Goal: Task Accomplishment & Management: Manage account settings

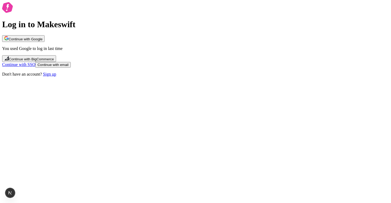
click at [68, 67] on span "Continue with email" at bounding box center [52, 65] width 31 height 4
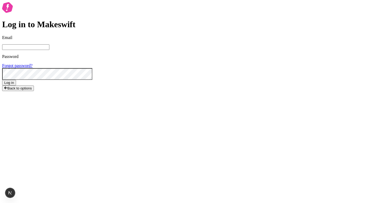
click at [261, 57] on div "Log in to Makeswift Email Password Forgot password? Log in Back to options" at bounding box center [195, 46] width 387 height 89
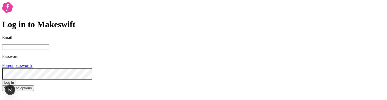
click at [106, 53] on div "Log in to Makeswift Email Password Forgot password? Log in Back to options" at bounding box center [193, 46] width 383 height 89
click at [32, 90] on span "Back to options" at bounding box center [19, 88] width 24 height 4
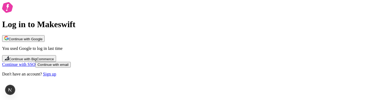
click at [42, 37] on span "Continue with Google" at bounding box center [26, 39] width 34 height 4
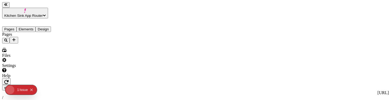
type input "/page-3"
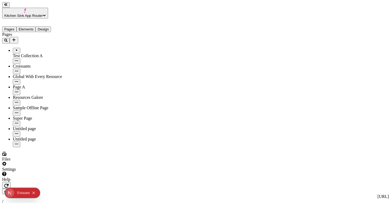
click at [21, 100] on div "Issue s" at bounding box center [24, 193] width 10 height 10
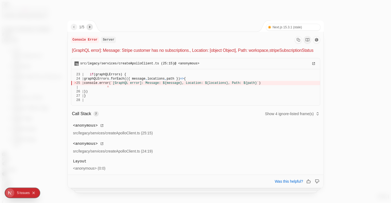
drag, startPoint x: 143, startPoint y: 53, endPoint x: 149, endPoint y: 53, distance: 6.1
click at [149, 53] on p "[GraphQL error]: Message: Stripe customer has no subscriptions., Location: [obj…" at bounding box center [196, 50] width 248 height 6
click at [150, 53] on p "[GraphQL error]: Message: Stripe customer has no subscriptions., Location: [obj…" at bounding box center [196, 50] width 248 height 6
click at [92, 26] on icon "next" at bounding box center [90, 27] width 4 height 4
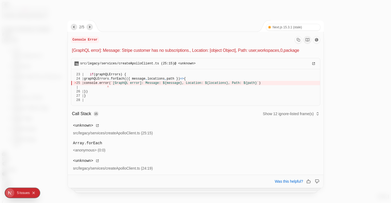
click at [92, 26] on icon "next" at bounding box center [90, 27] width 4 height 4
click at [54, 78] on div at bounding box center [195, 101] width 391 height 203
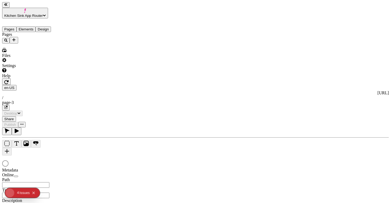
type input "/page-3"
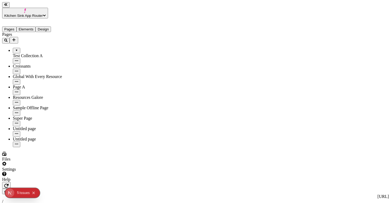
click at [22, 193] on div "Issue s" at bounding box center [24, 193] width 10 height 10
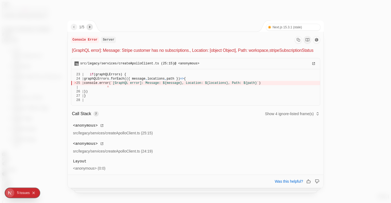
click at [93, 26] on button "button" at bounding box center [89, 27] width 6 height 6
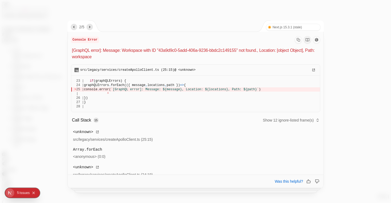
click at [93, 26] on button "button" at bounding box center [89, 27] width 6 height 6
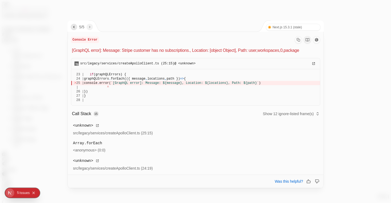
click at [75, 27] on icon "previous" at bounding box center [74, 27] width 4 height 4
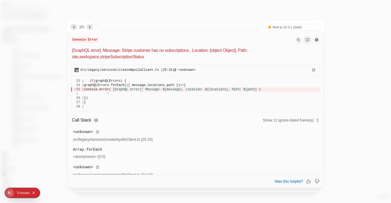
click at [75, 27] on icon "previous" at bounding box center [74, 27] width 4 height 4
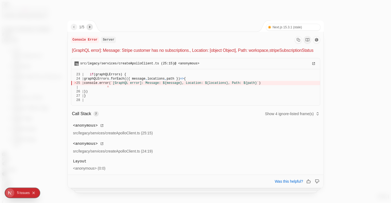
click at [88, 27] on nav "1 / 5" at bounding box center [82, 27] width 22 height 6
click at [93, 27] on button "button" at bounding box center [89, 27] width 6 height 6
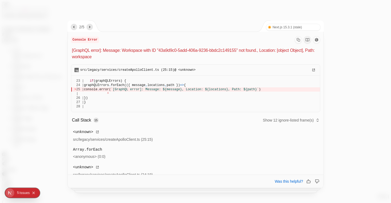
drag, startPoint x: 144, startPoint y: 47, endPoint x: 150, endPoint y: 58, distance: 12.6
click at [150, 58] on div "Console Error [GraphQL error]: Message: Workspace with ID "43a9d9c0-5add-406a-9…" at bounding box center [195, 48] width 249 height 24
click at [150, 58] on p "[GraphQL error]: Message: Workspace with ID "43a9d9c0-5add-406a-9236-bbdc2c1491…" at bounding box center [196, 53] width 248 height 13
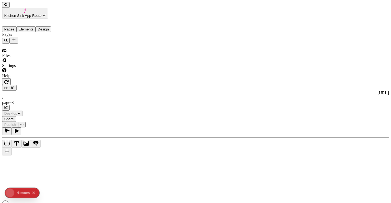
type input "/page-3"
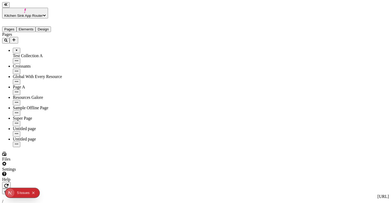
click at [43, 14] on span "Kitchen Sink App Router" at bounding box center [23, 16] width 38 height 4
